Goal: Transaction & Acquisition: Purchase product/service

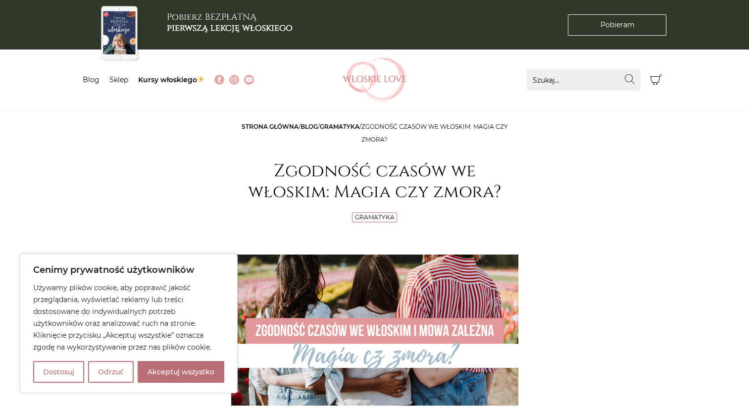
click at [154, 370] on button "Akceptuj wszystko" at bounding box center [181, 372] width 87 height 22
checkbox input "true"
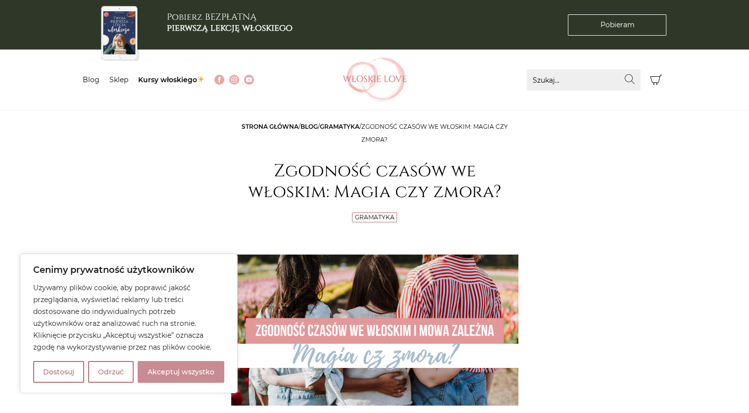
checkbox input "true"
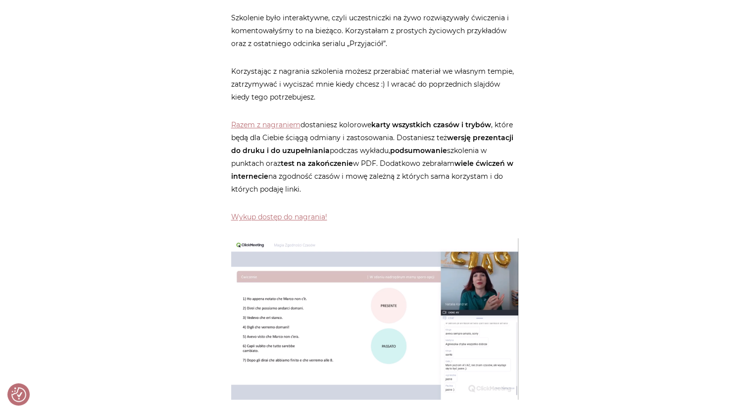
scroll to position [4304, 0]
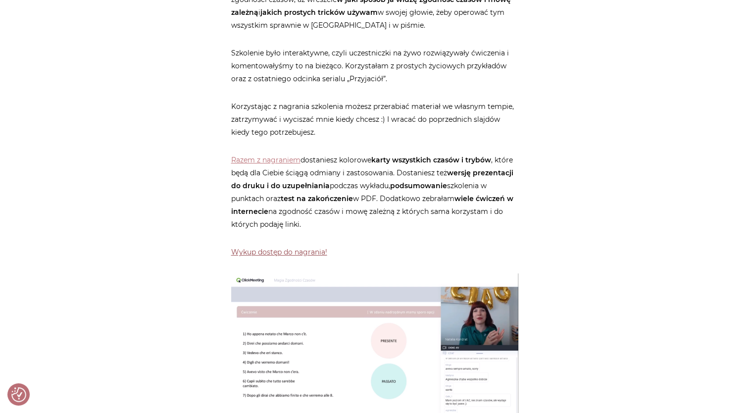
click at [240, 247] on link "Wykup dostęp do nagrania!" at bounding box center [279, 251] width 96 height 9
